Goal: Information Seeking & Learning: Learn about a topic

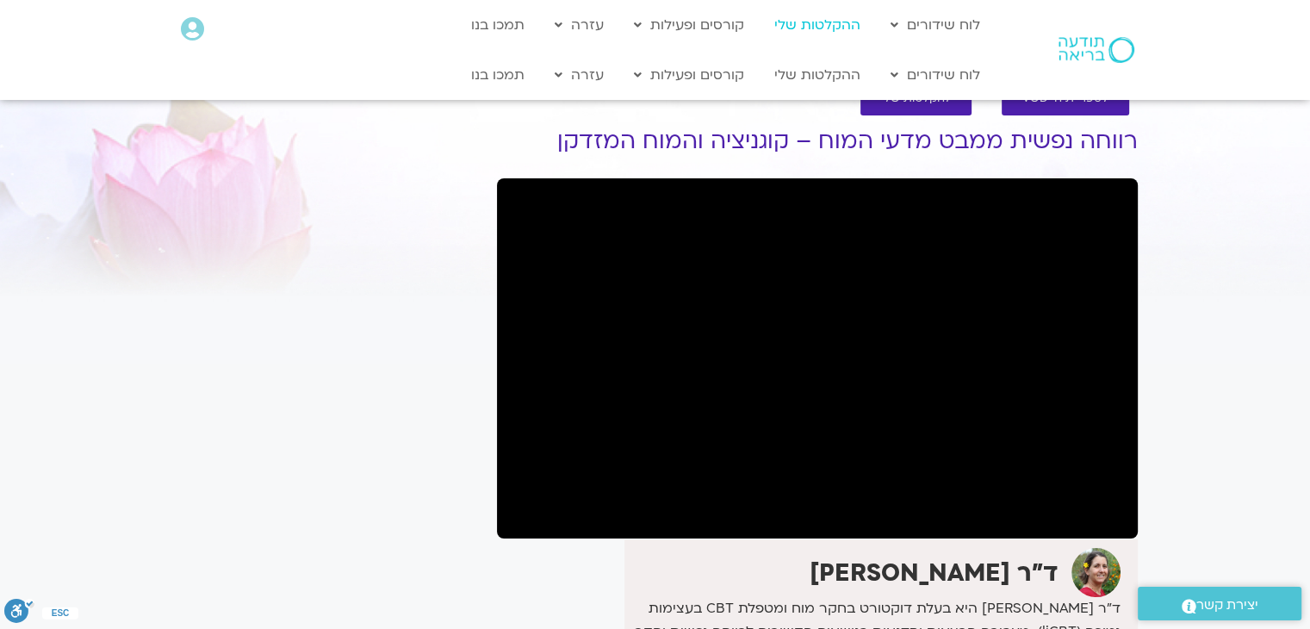
click at [824, 28] on link "ההקלטות שלי" at bounding box center [817, 25] width 103 height 33
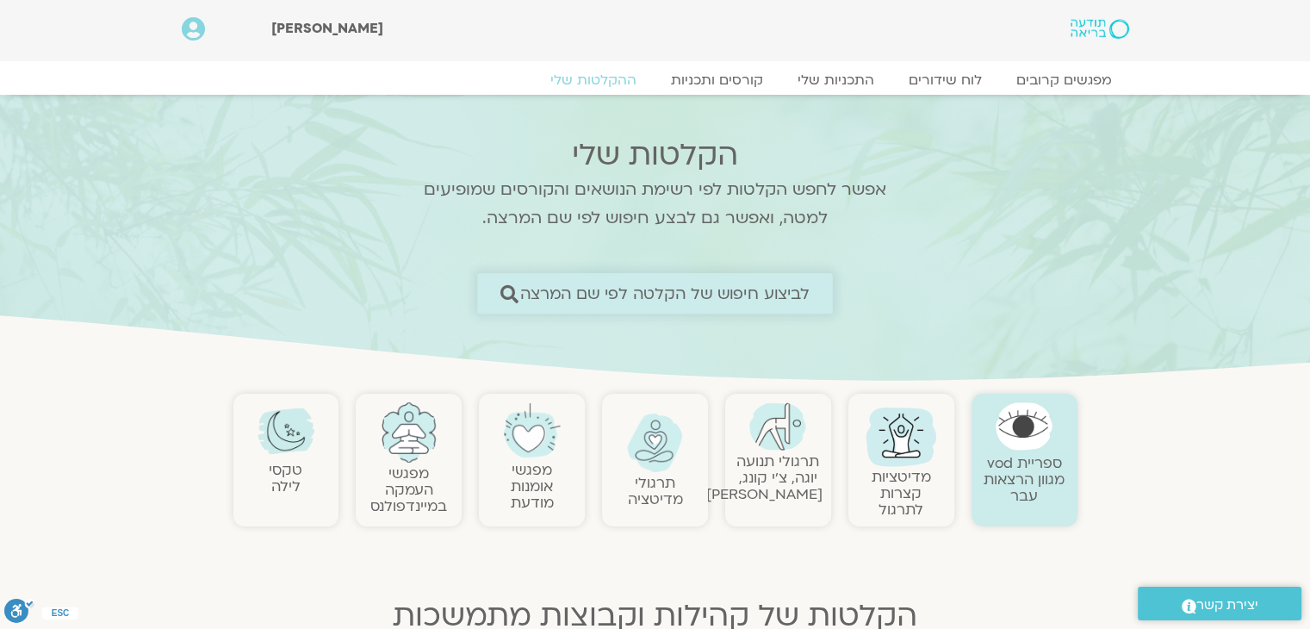
click at [563, 288] on span "לביצוע חיפוש של הקלטה לפי שם המרצה" at bounding box center [665, 293] width 290 height 18
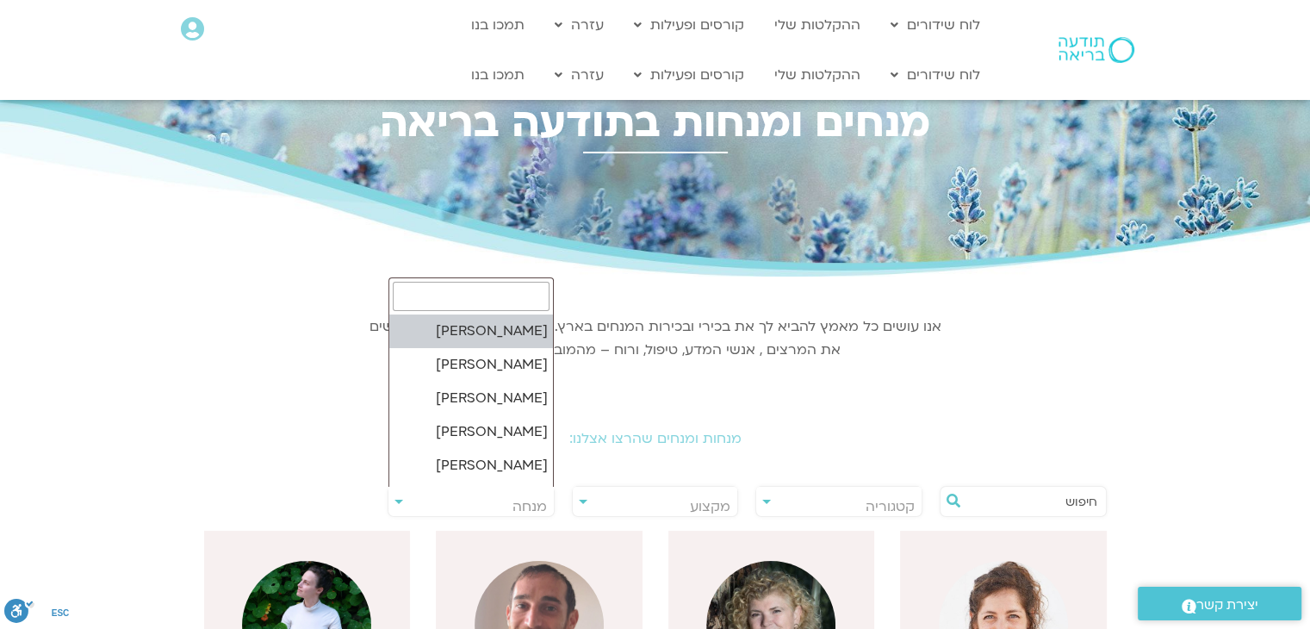
click at [462, 497] on span "מנחה" at bounding box center [470, 507] width 165 height 40
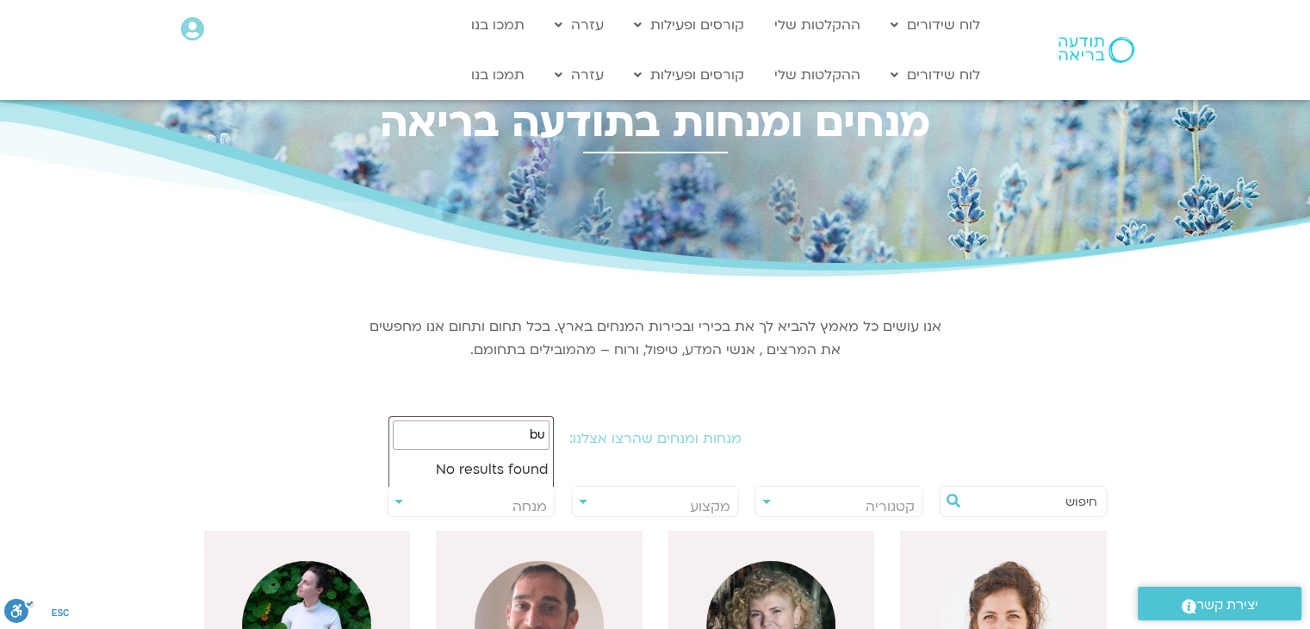
type input "b"
type input "נועה אלבלדה"
select select "****"
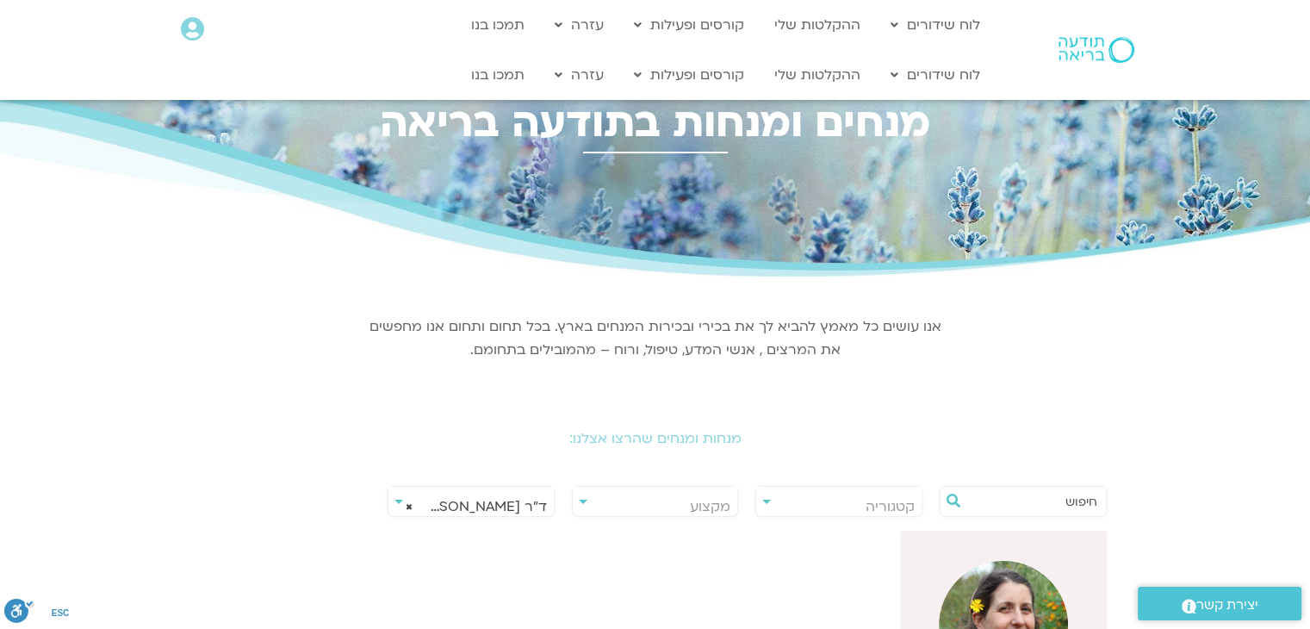
click at [992, 588] on img at bounding box center [1003, 625] width 129 height 129
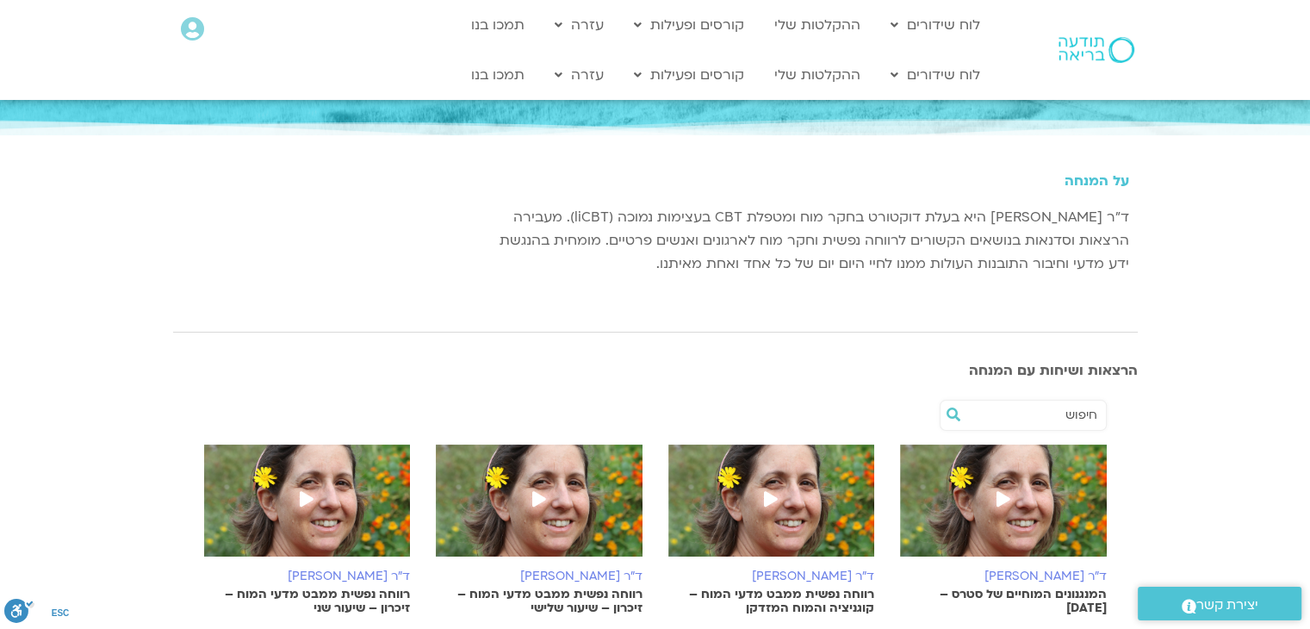
scroll to position [124, 0]
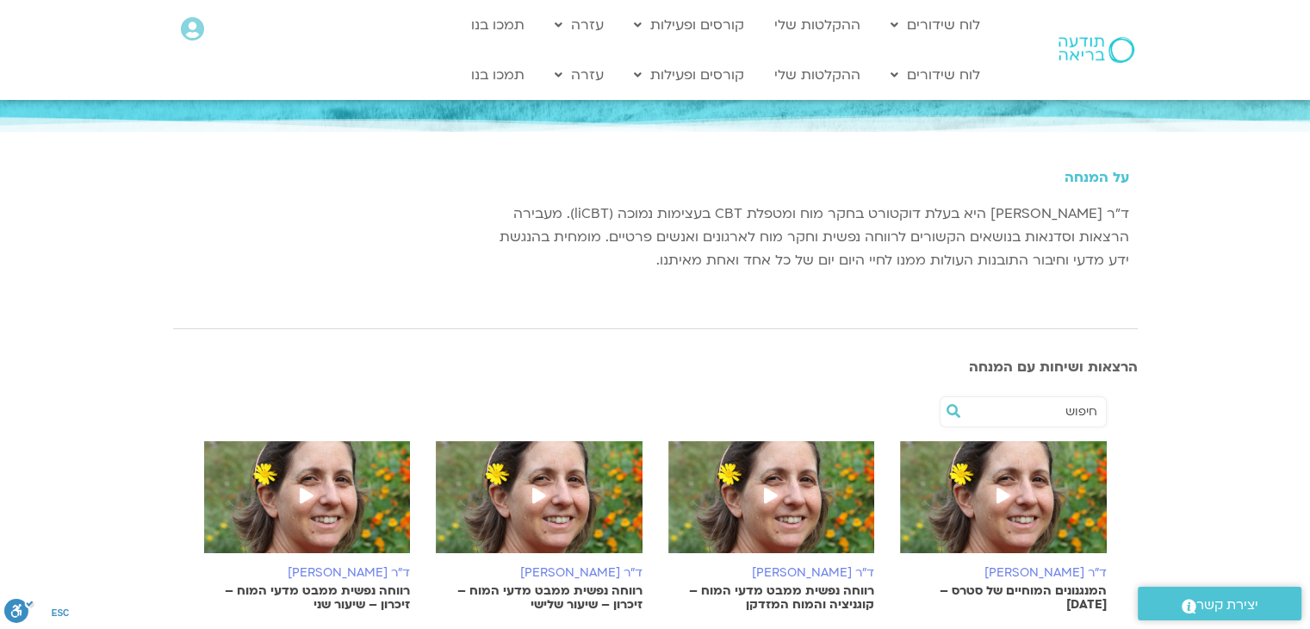
click at [1021, 491] on img at bounding box center [1003, 505] width 207 height 129
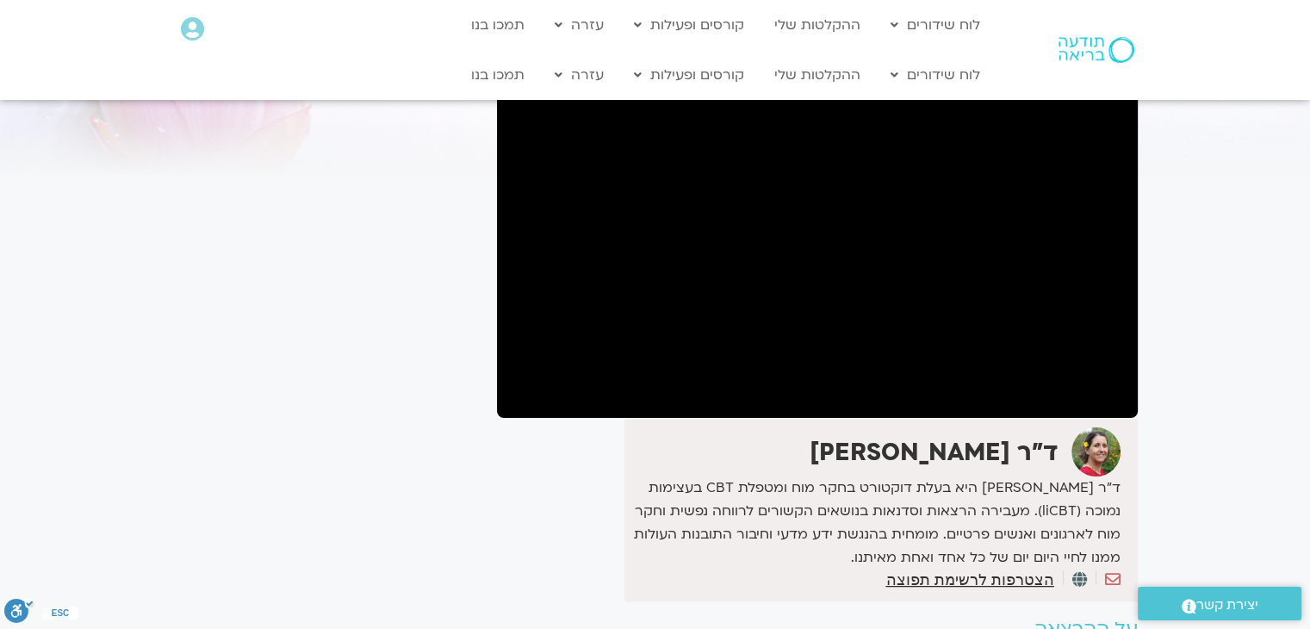
scroll to position [78, 0]
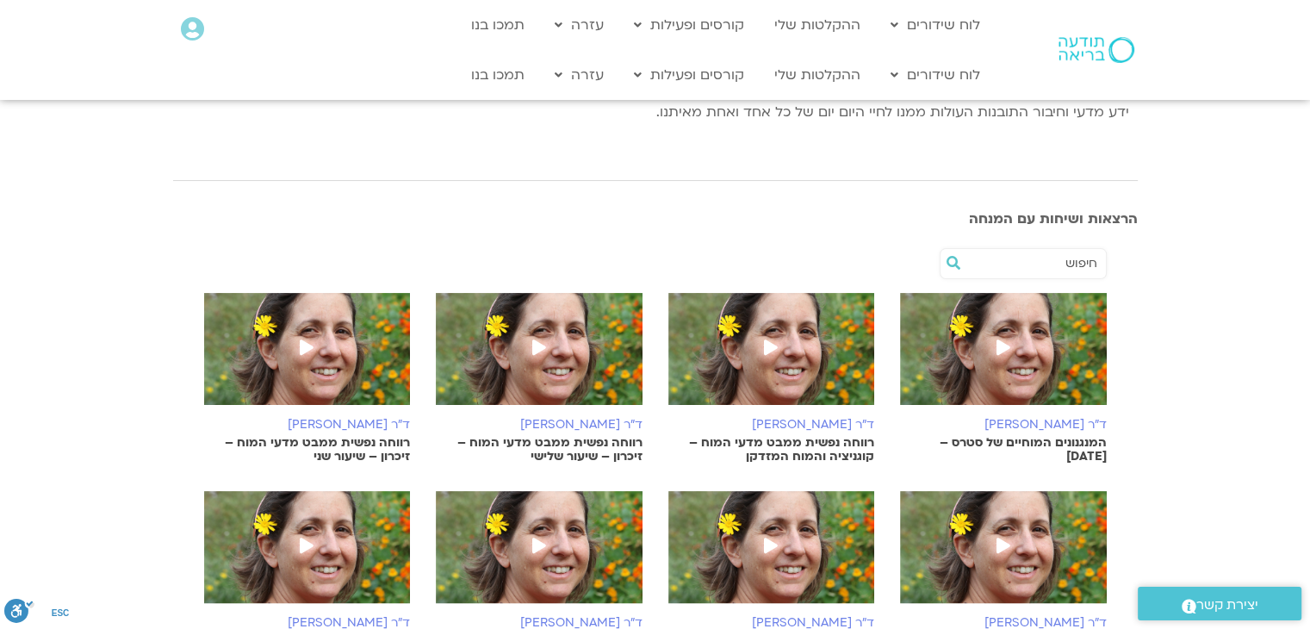
scroll to position [283, 0]
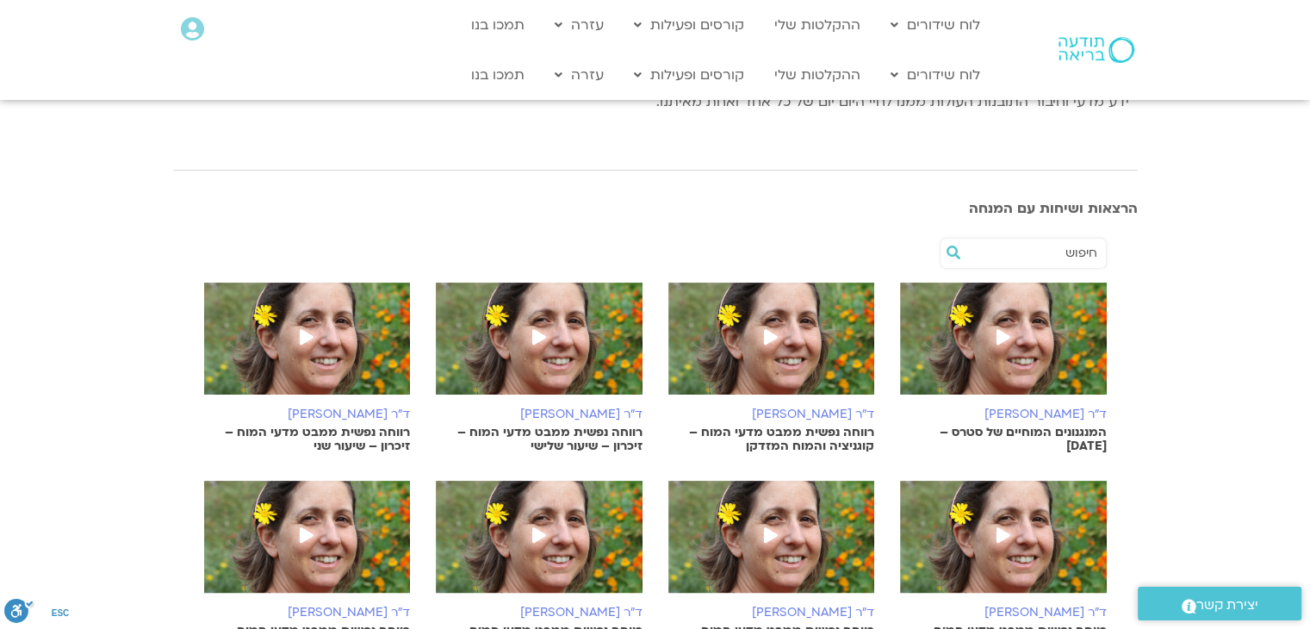
click at [1025, 342] on img at bounding box center [1003, 347] width 207 height 129
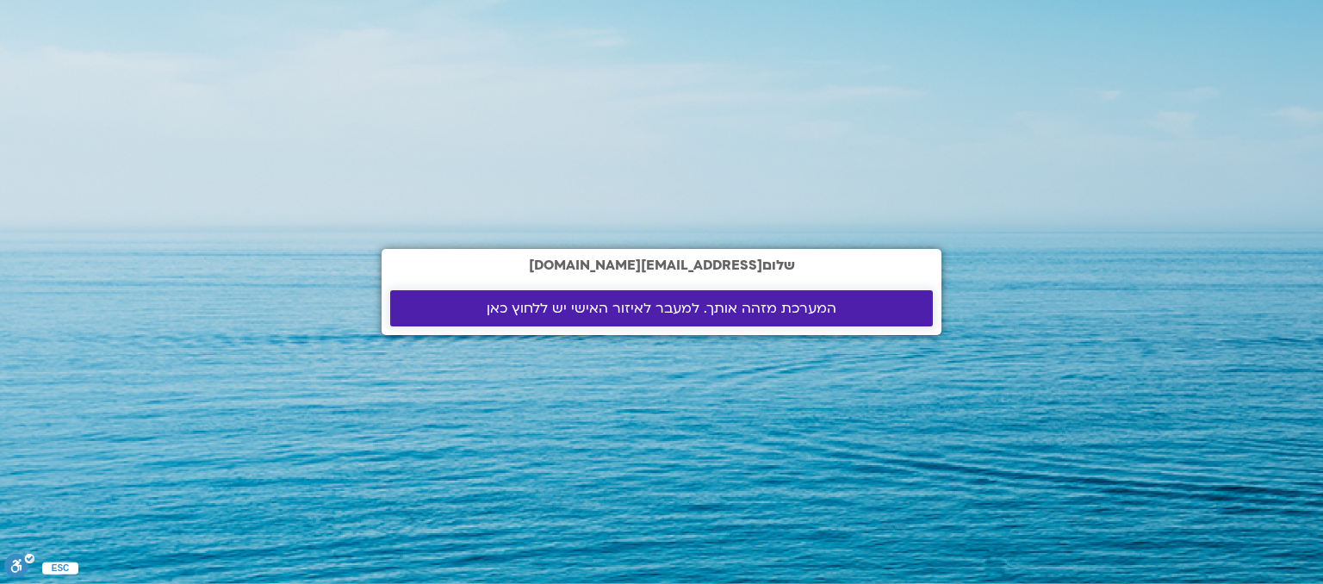
click at [751, 301] on span "המערכת מזהה אותך. למעבר לאיזור האישי יש ללחוץ כאן" at bounding box center [662, 309] width 350 height 16
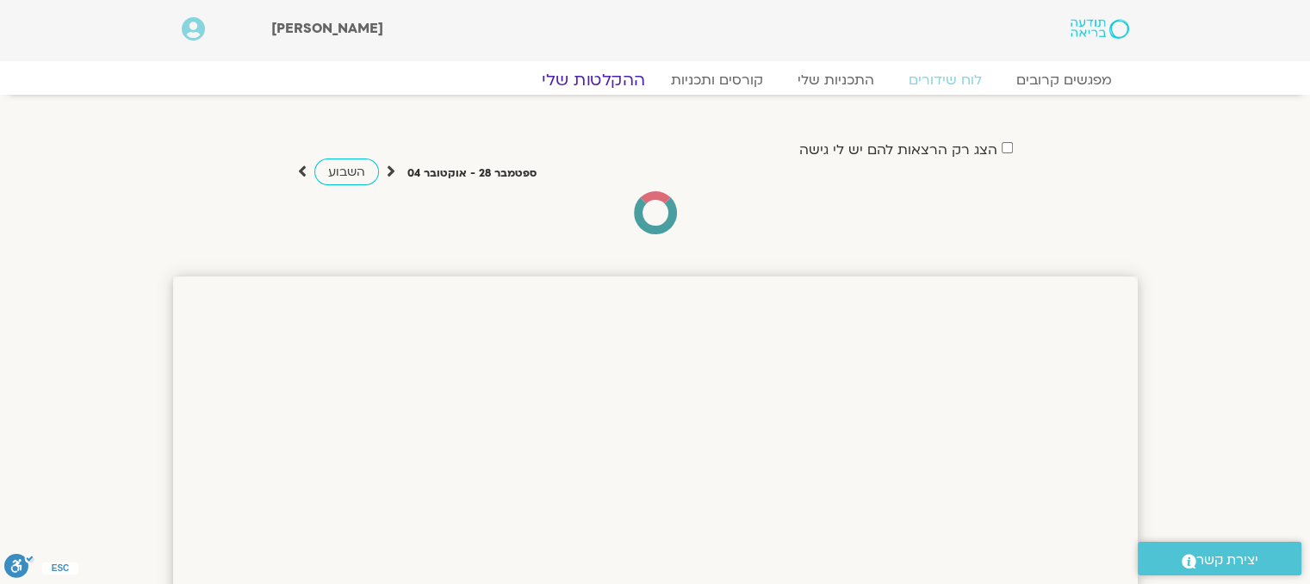
click at [624, 82] on link "ההקלטות שלי" at bounding box center [593, 80] width 145 height 21
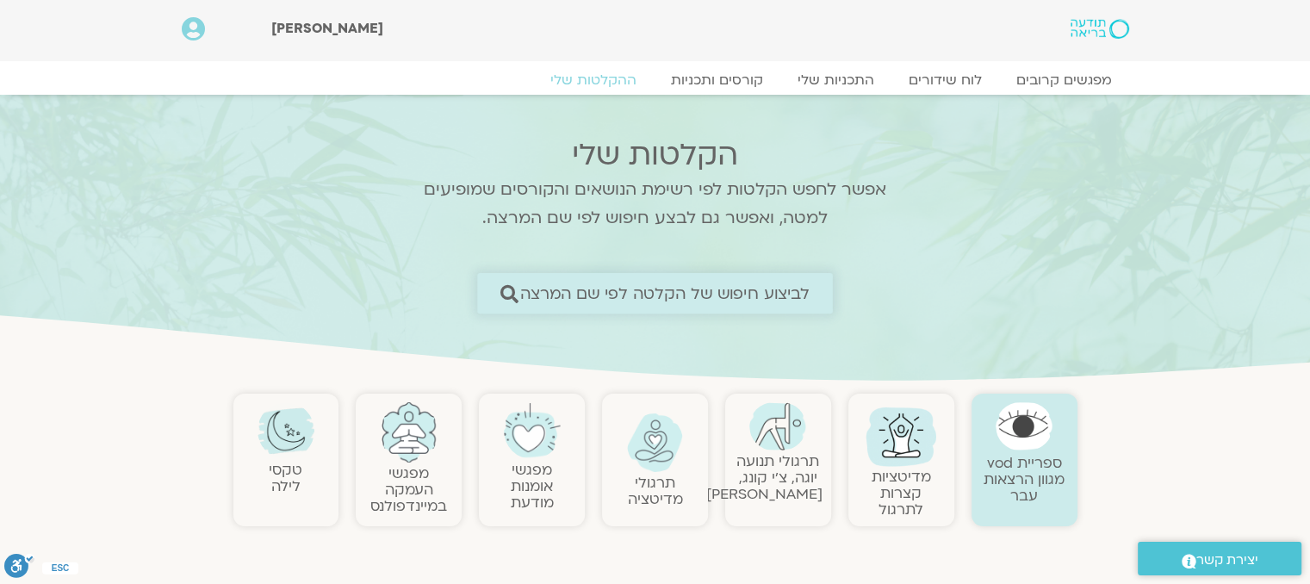
click at [648, 301] on span "לביצוע חיפוש של הקלטה לפי שם המרצה" at bounding box center [665, 293] width 290 height 18
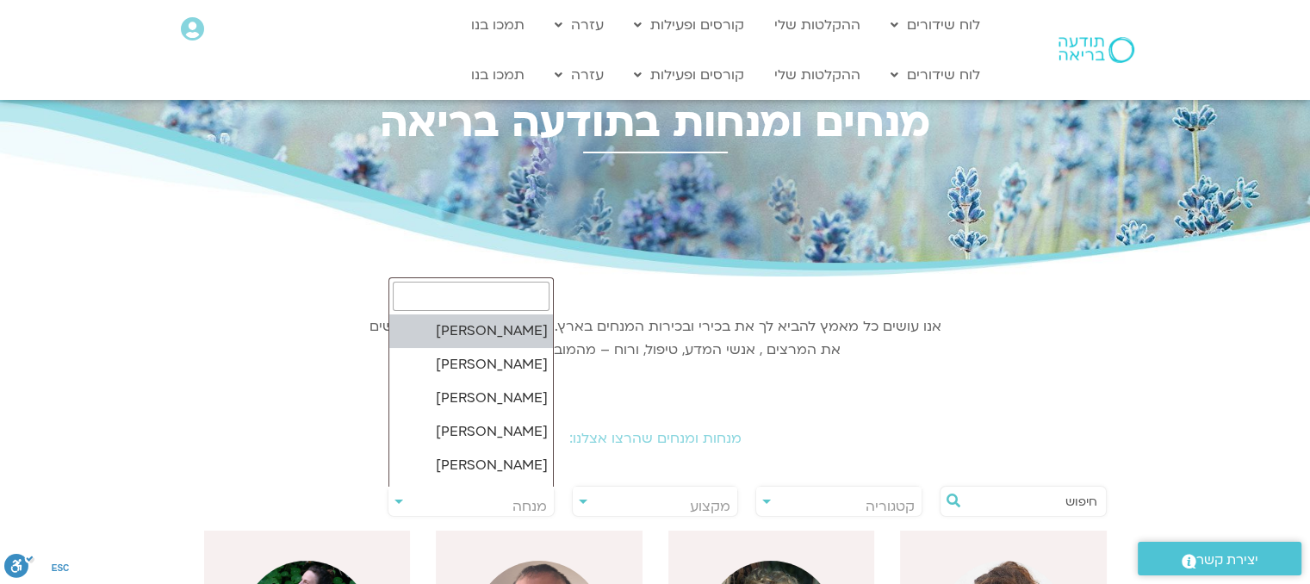
click at [513, 509] on span "מנחה" at bounding box center [529, 506] width 34 height 19
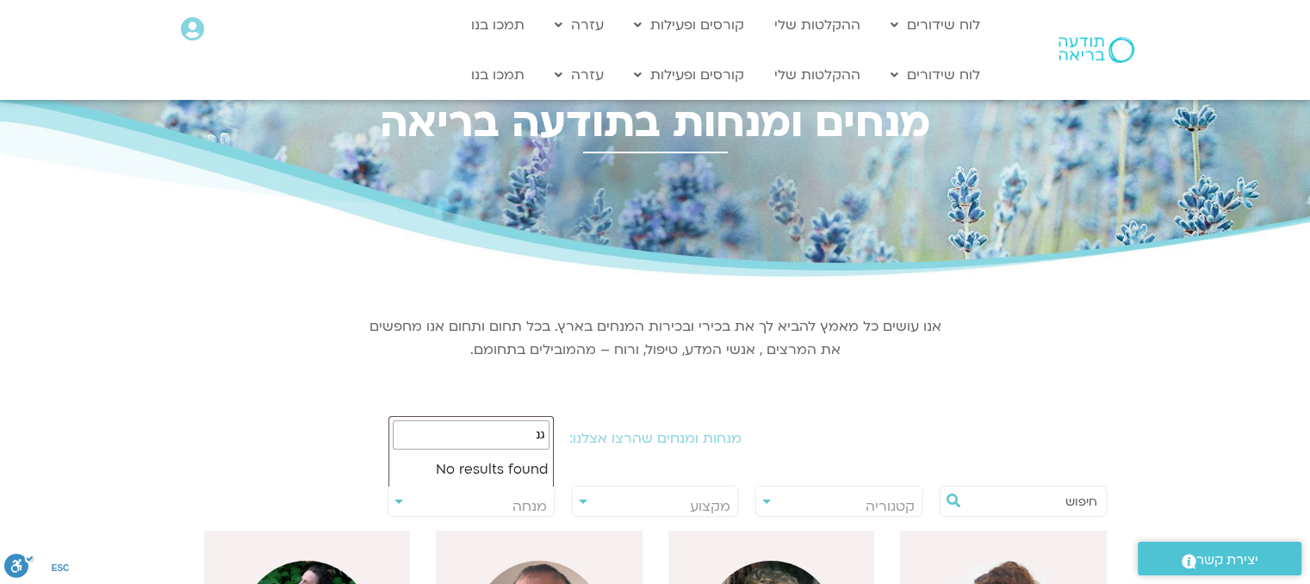
type input "ג"
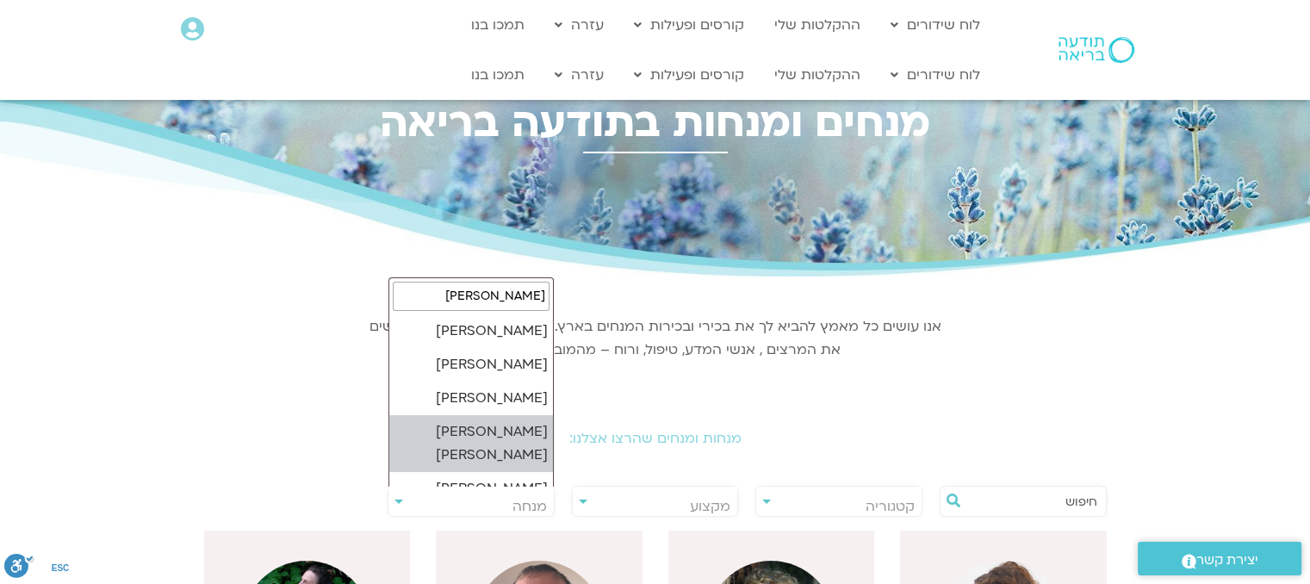
type input "דנה"
select select "****"
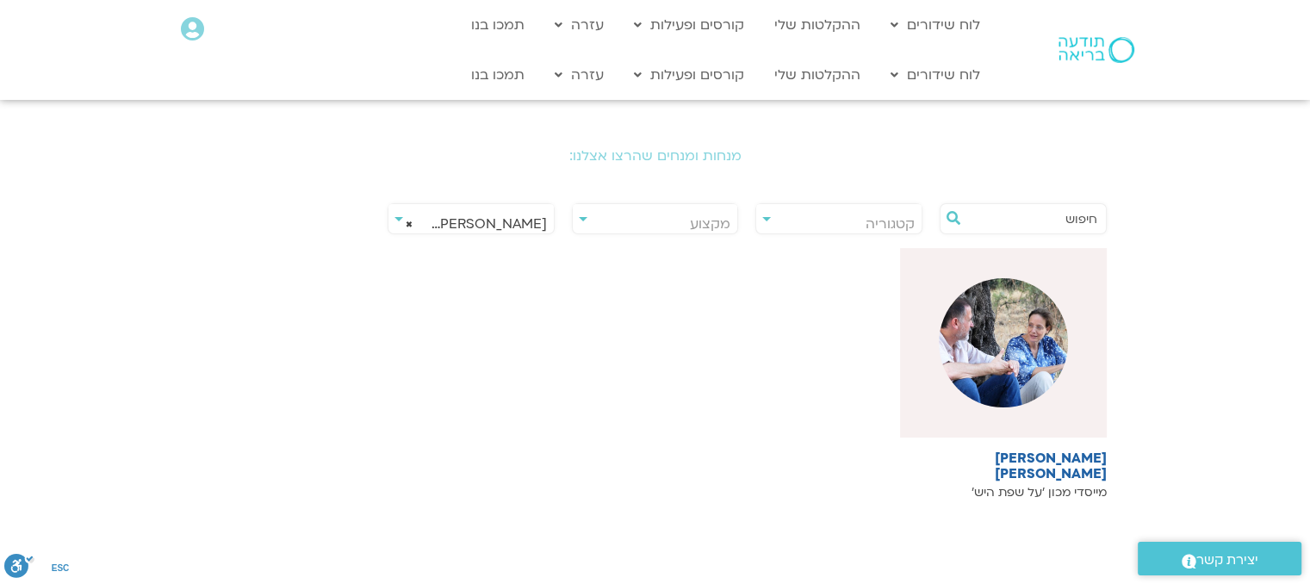
scroll to position [285, 0]
click at [1034, 361] on img at bounding box center [1003, 340] width 129 height 129
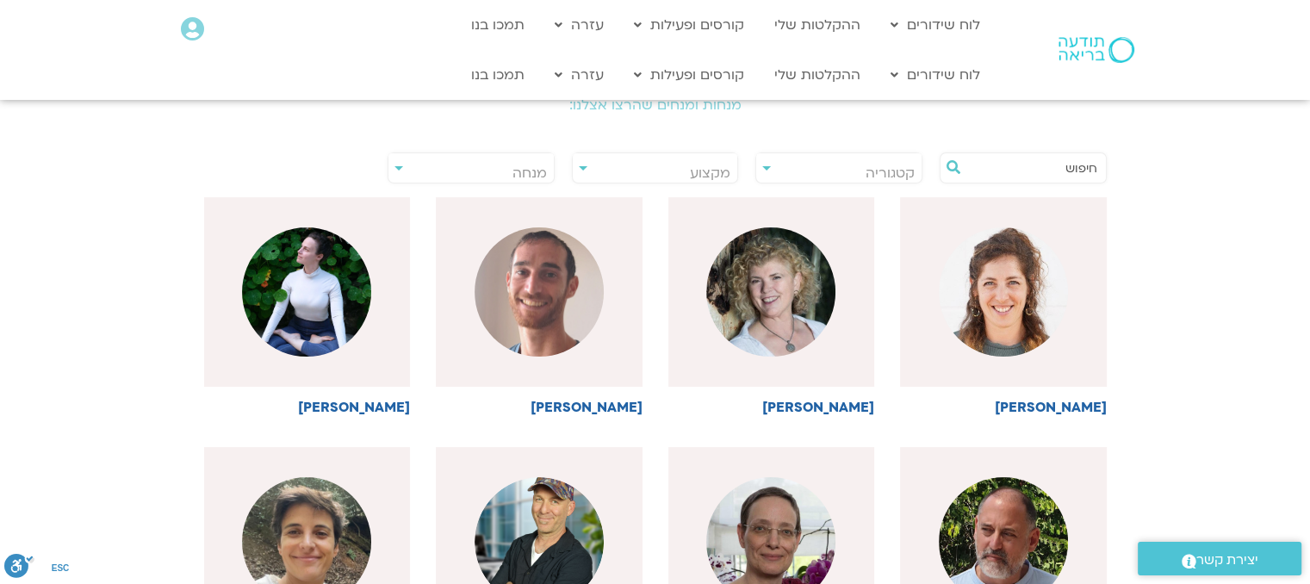
scroll to position [285, 0]
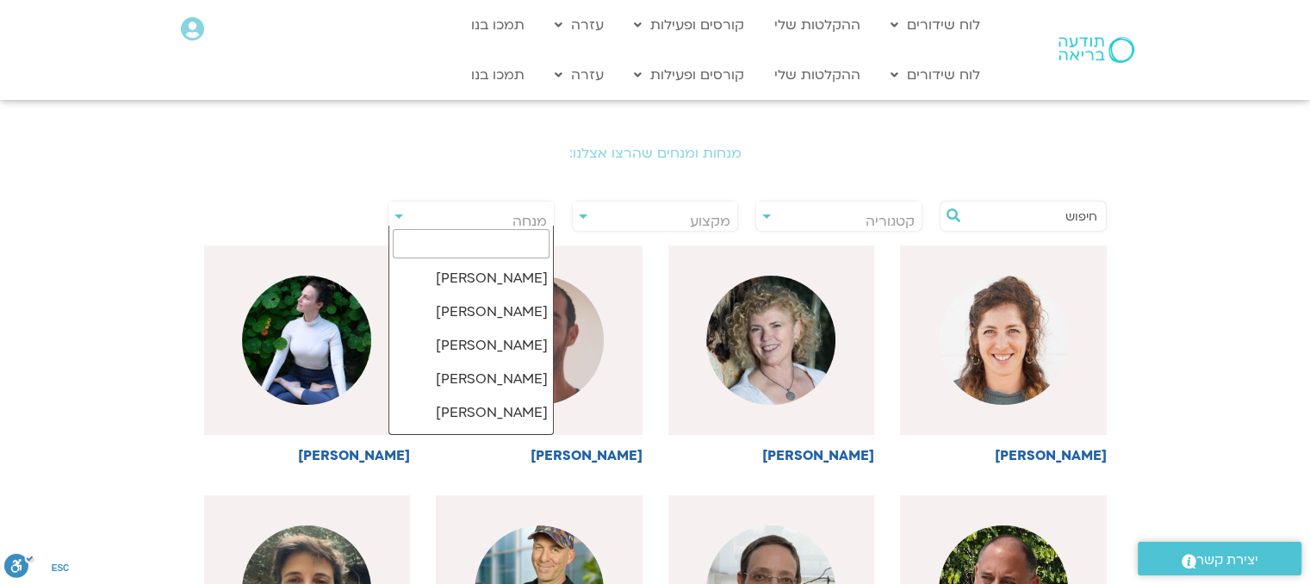
drag, startPoint x: 0, startPoint y: 0, endPoint x: 488, endPoint y: 219, distance: 535.1
click at [488, 219] on span "מנחה" at bounding box center [470, 222] width 165 height 40
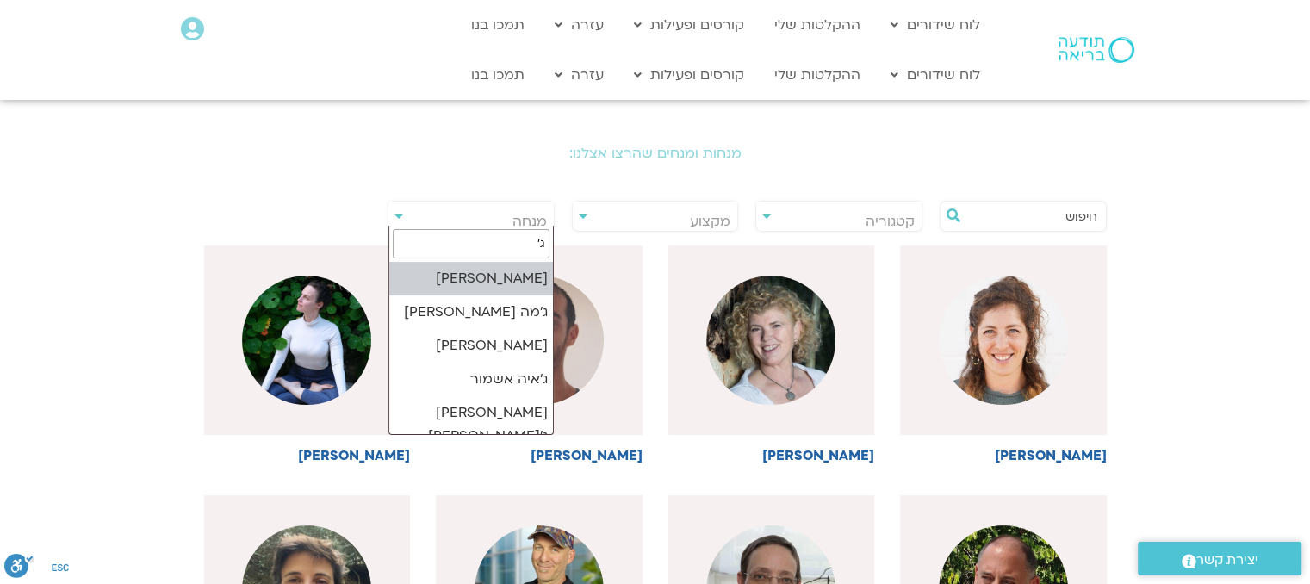
type input "ג'"
select select "******"
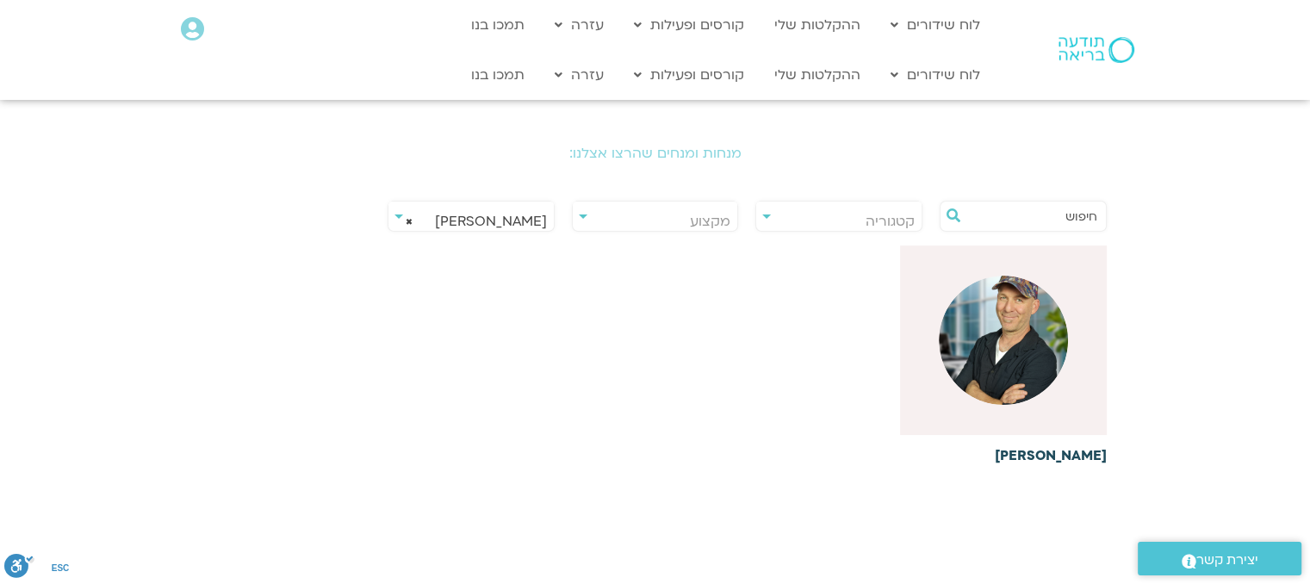
click at [996, 356] on img at bounding box center [1003, 340] width 129 height 129
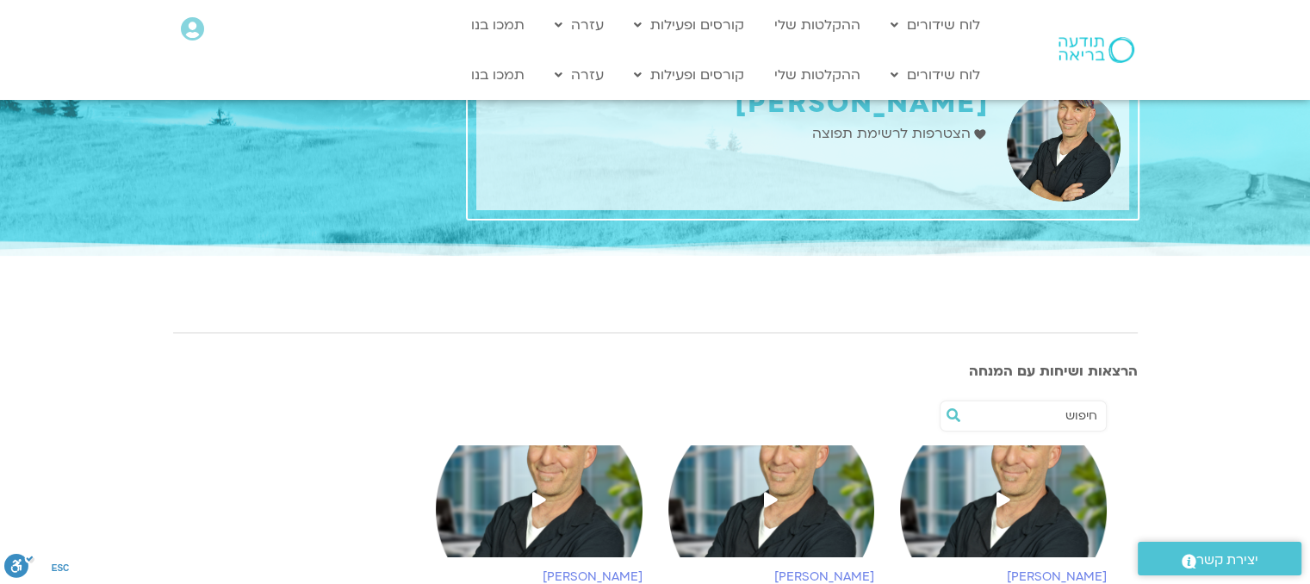
scroll to position [131, 0]
